Goal: Check status: Check status

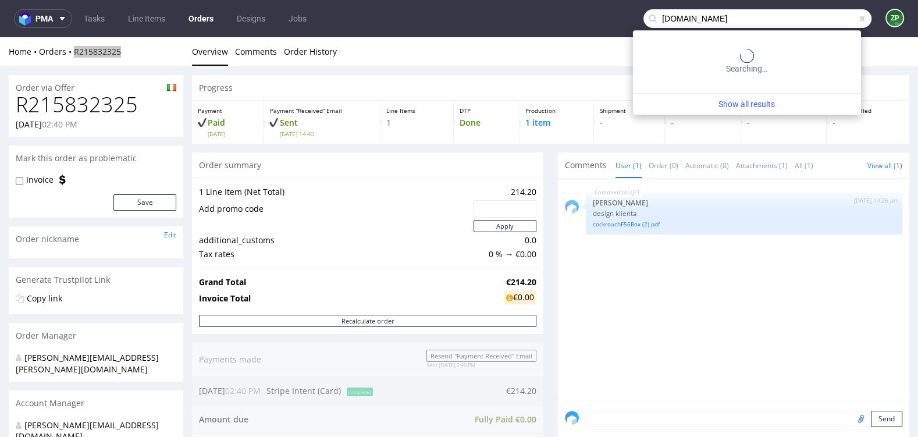
type input "[DOMAIN_NAME]"
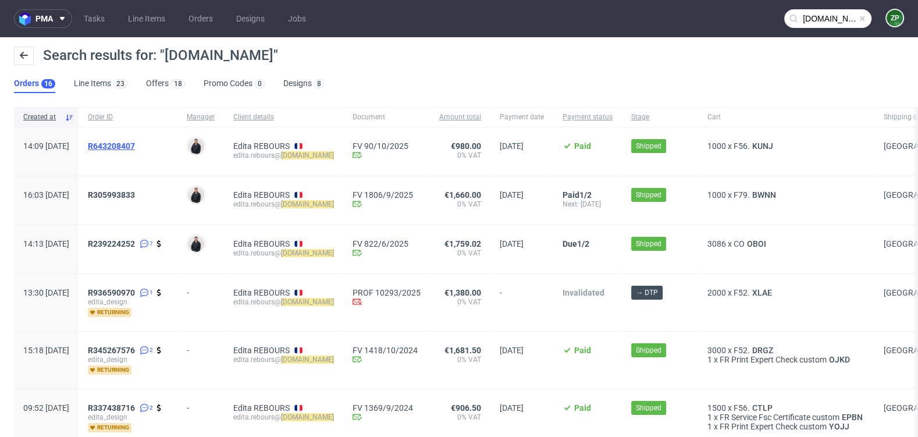
click at [135, 145] on span "R643208407" at bounding box center [111, 145] width 47 height 9
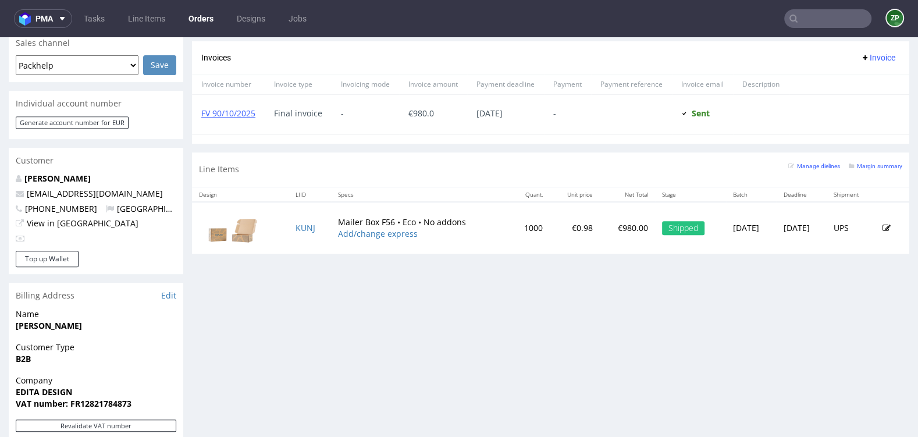
scroll to position [499, 0]
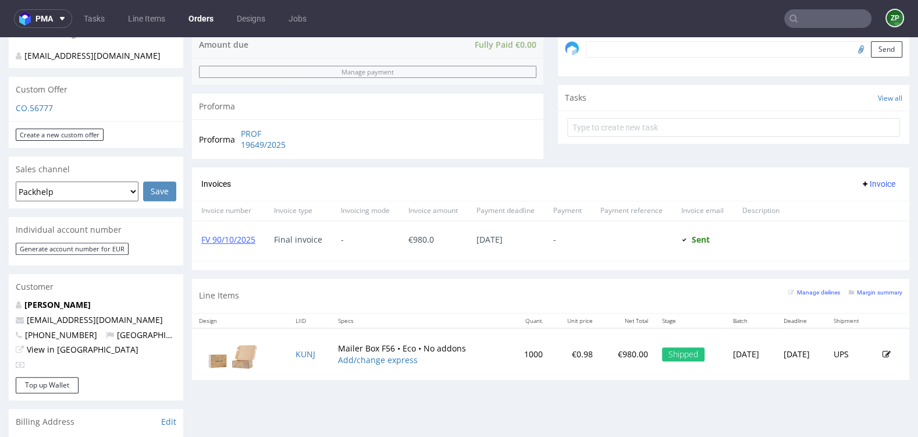
scroll to position [371, 0]
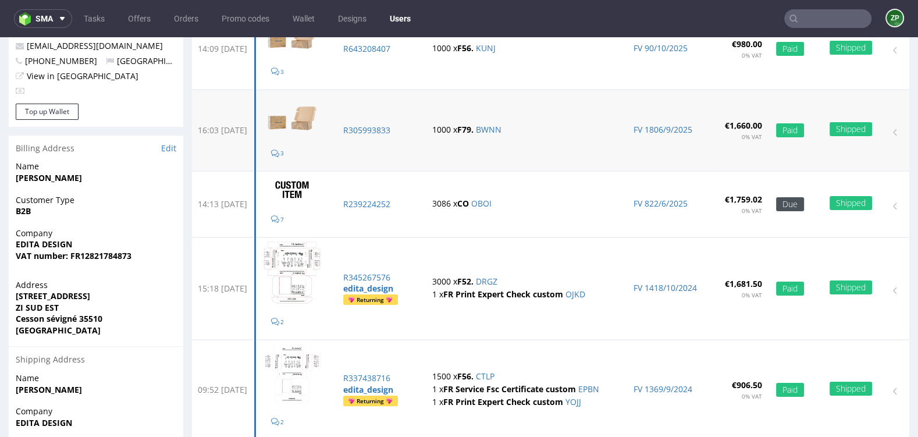
scroll to position [153, 0]
